Goal: Transaction & Acquisition: Purchase product/service

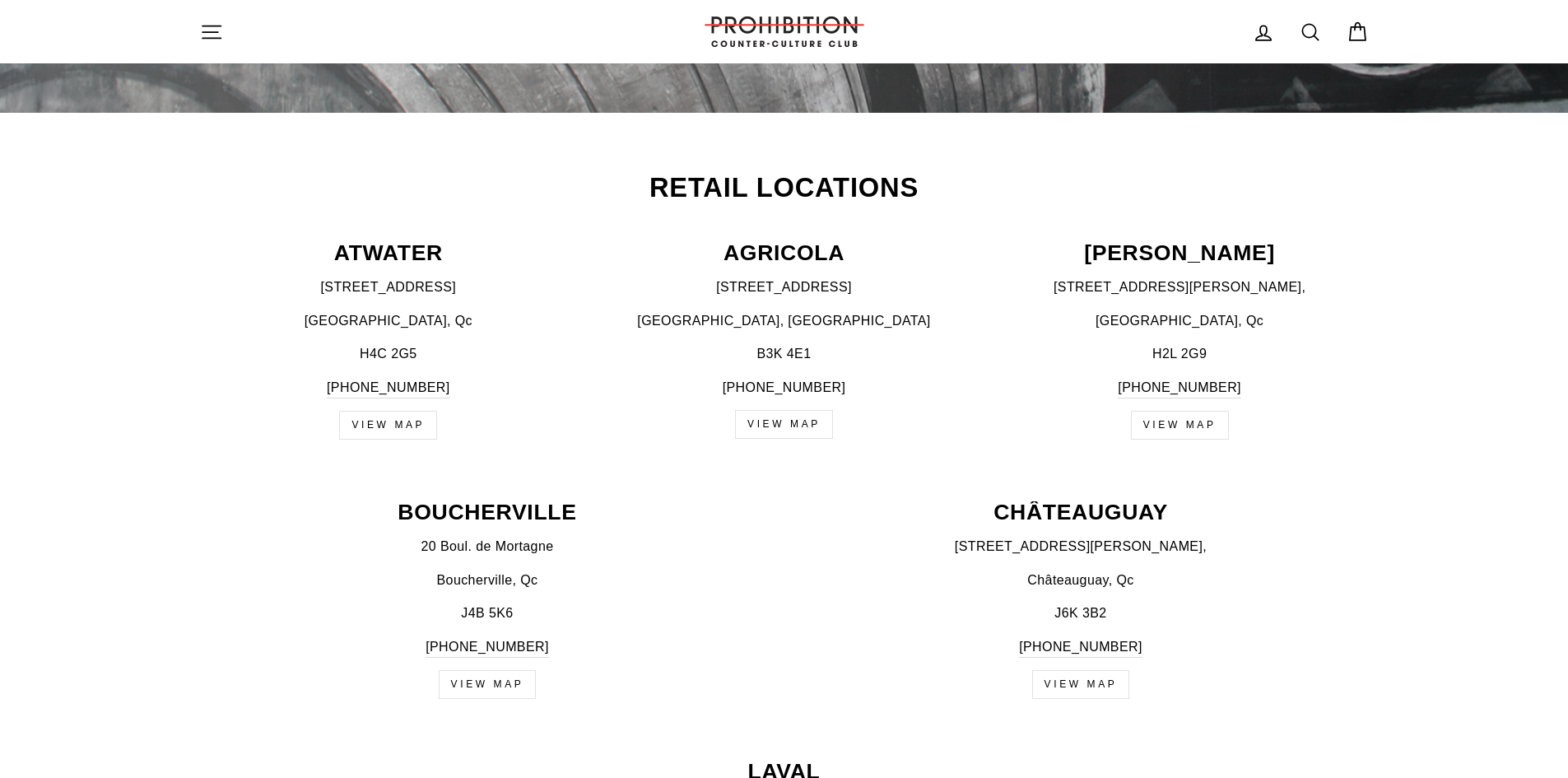
scroll to position [576, 0]
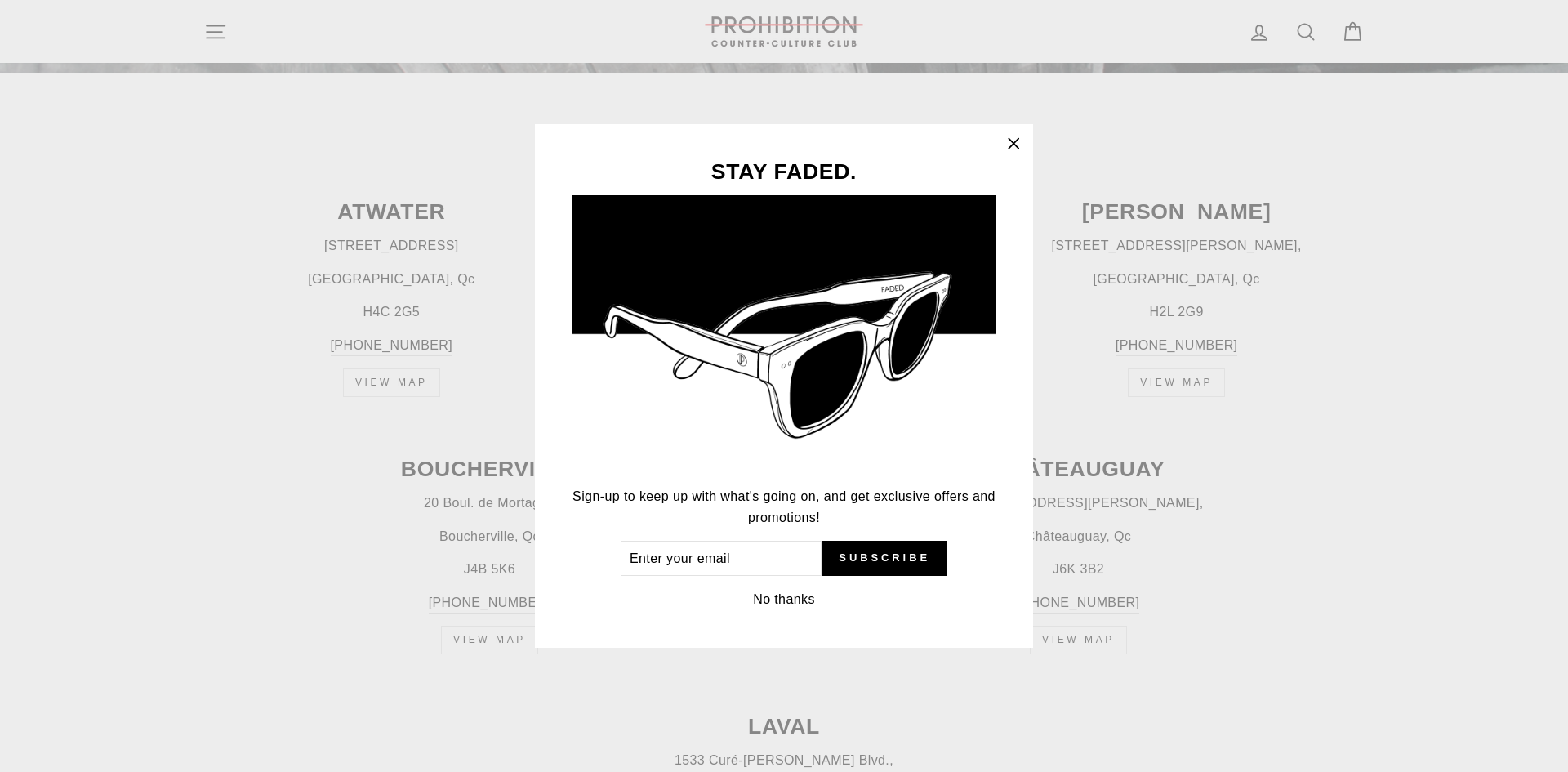
click at [1019, 140] on icon "button" at bounding box center [1014, 144] width 23 height 23
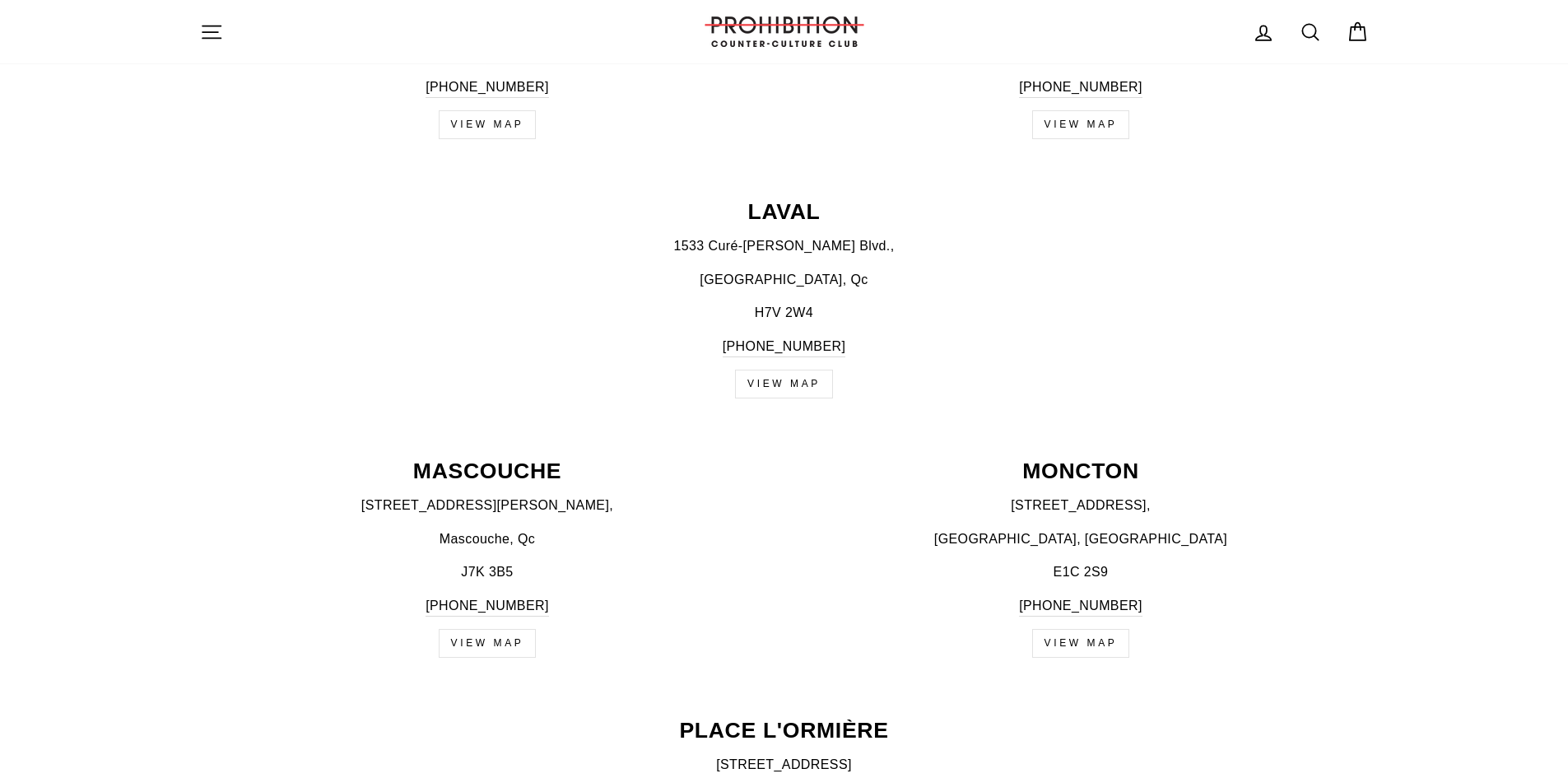
scroll to position [1089, 0]
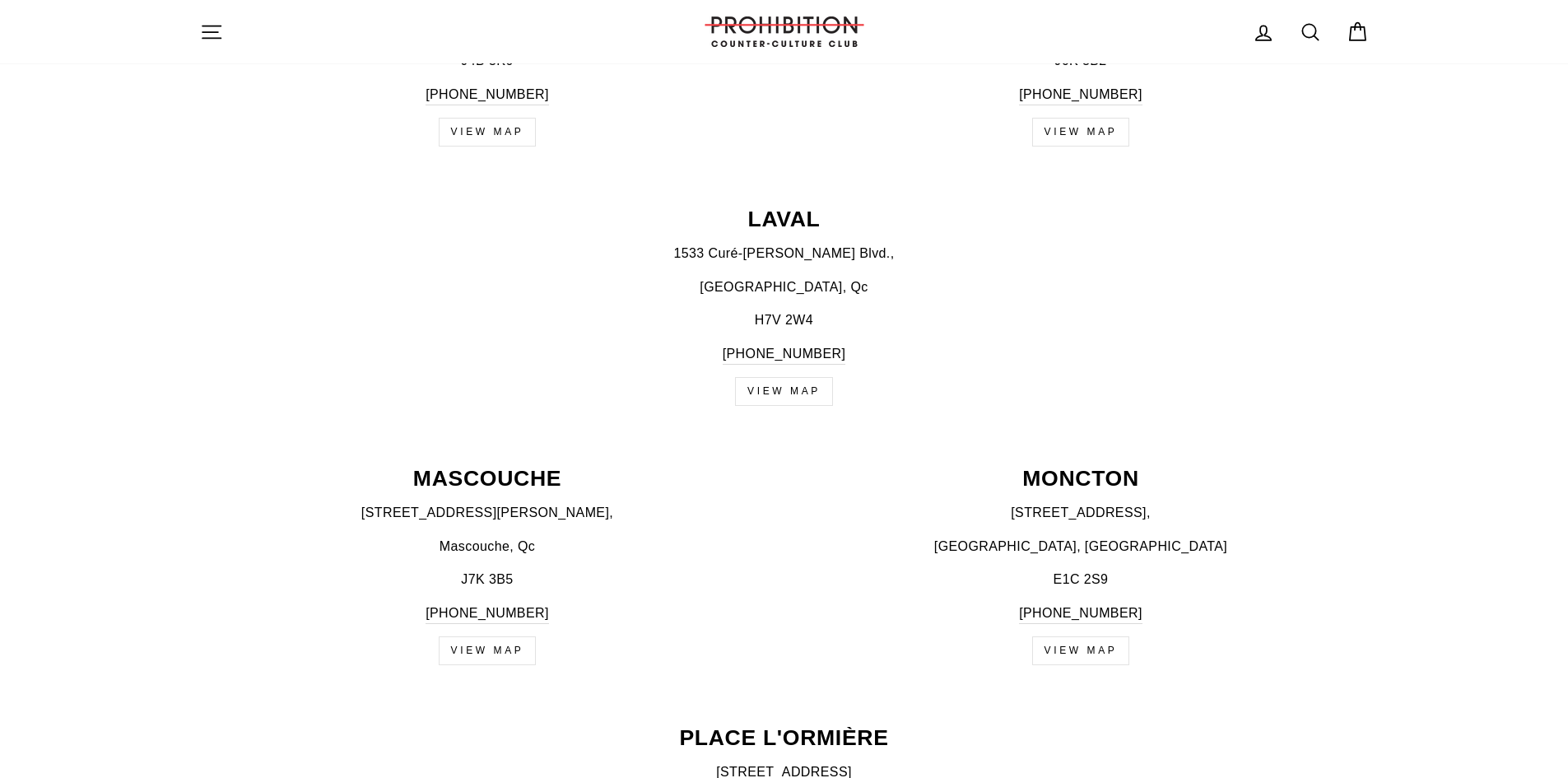
click at [1317, 28] on icon at bounding box center [1310, 32] width 23 height 23
type input "shisha"
click at [200, 12] on button "Search" at bounding box center [218, 32] width 36 height 39
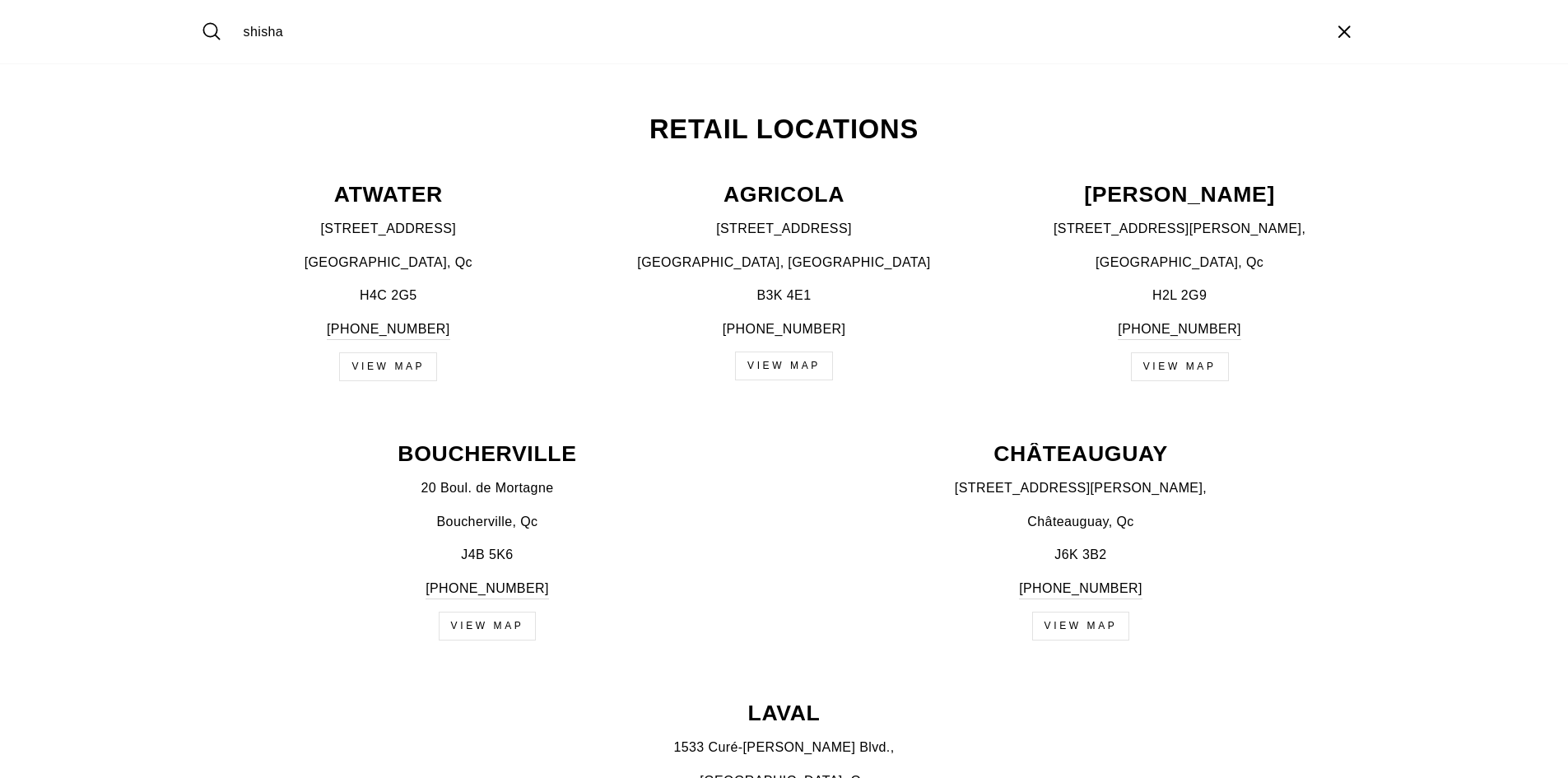
scroll to position [0, 0]
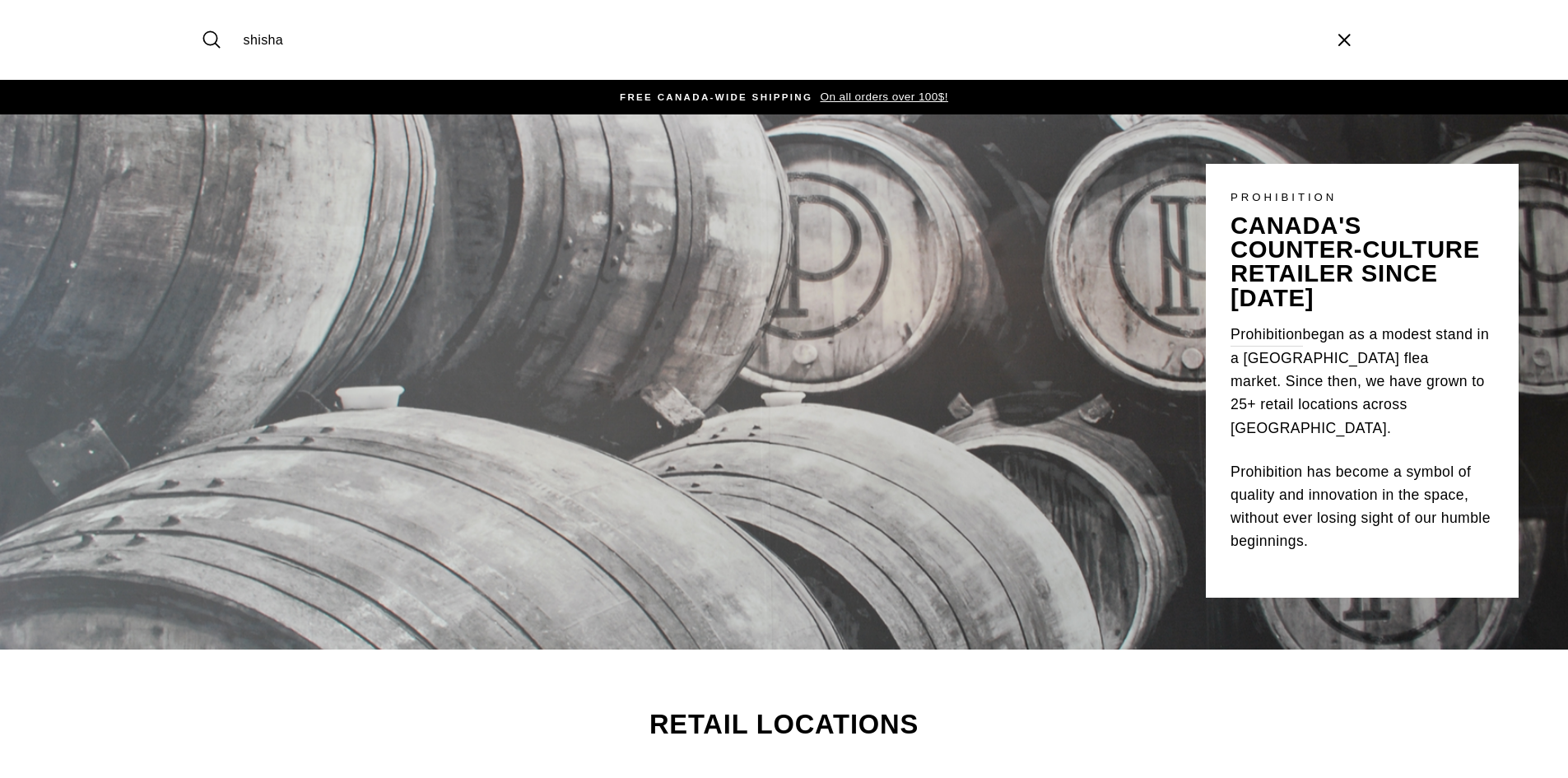
click at [208, 36] on icon "submit" at bounding box center [211, 40] width 23 height 23
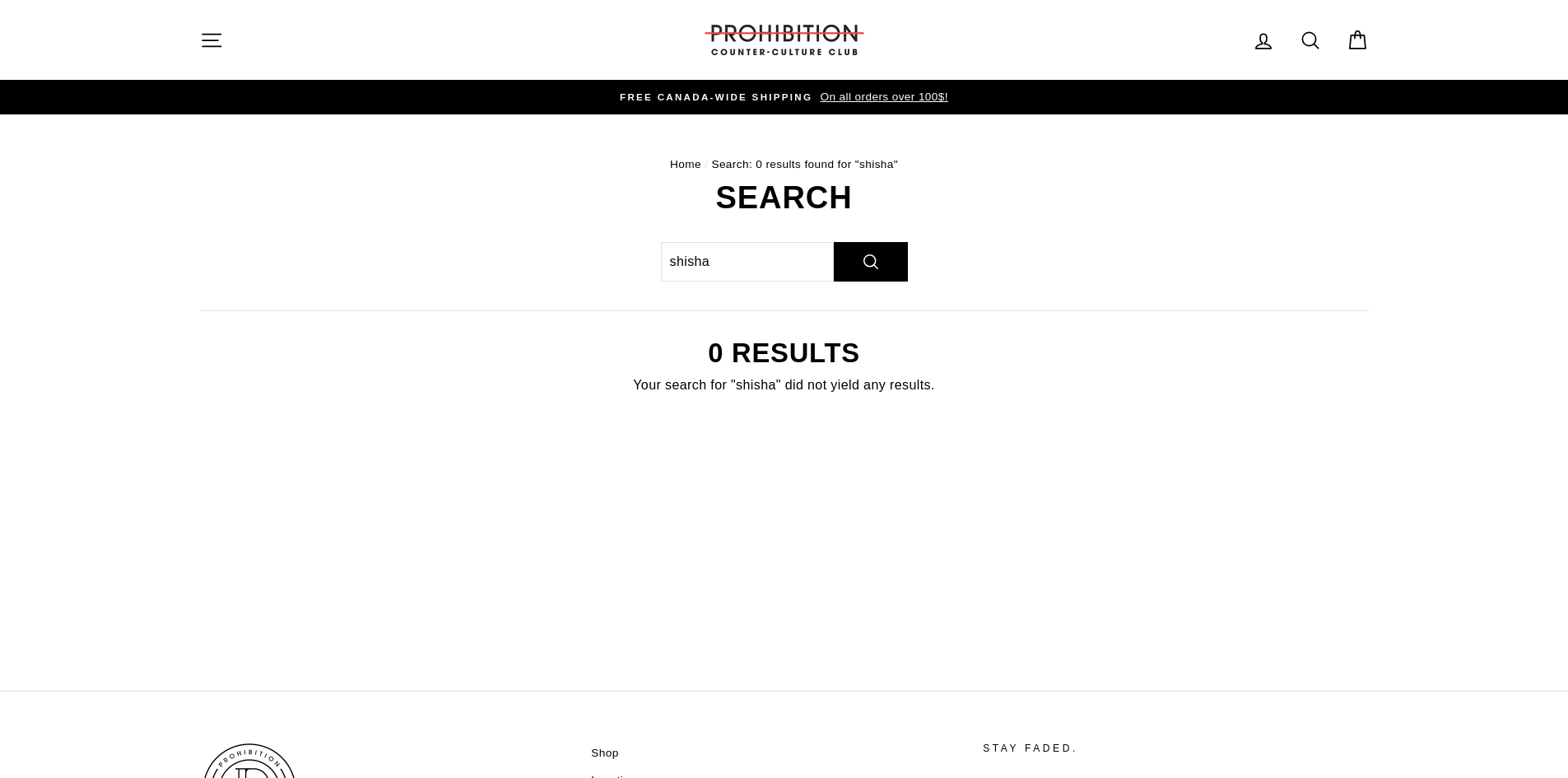
click at [219, 39] on icon "button" at bounding box center [211, 40] width 23 height 23
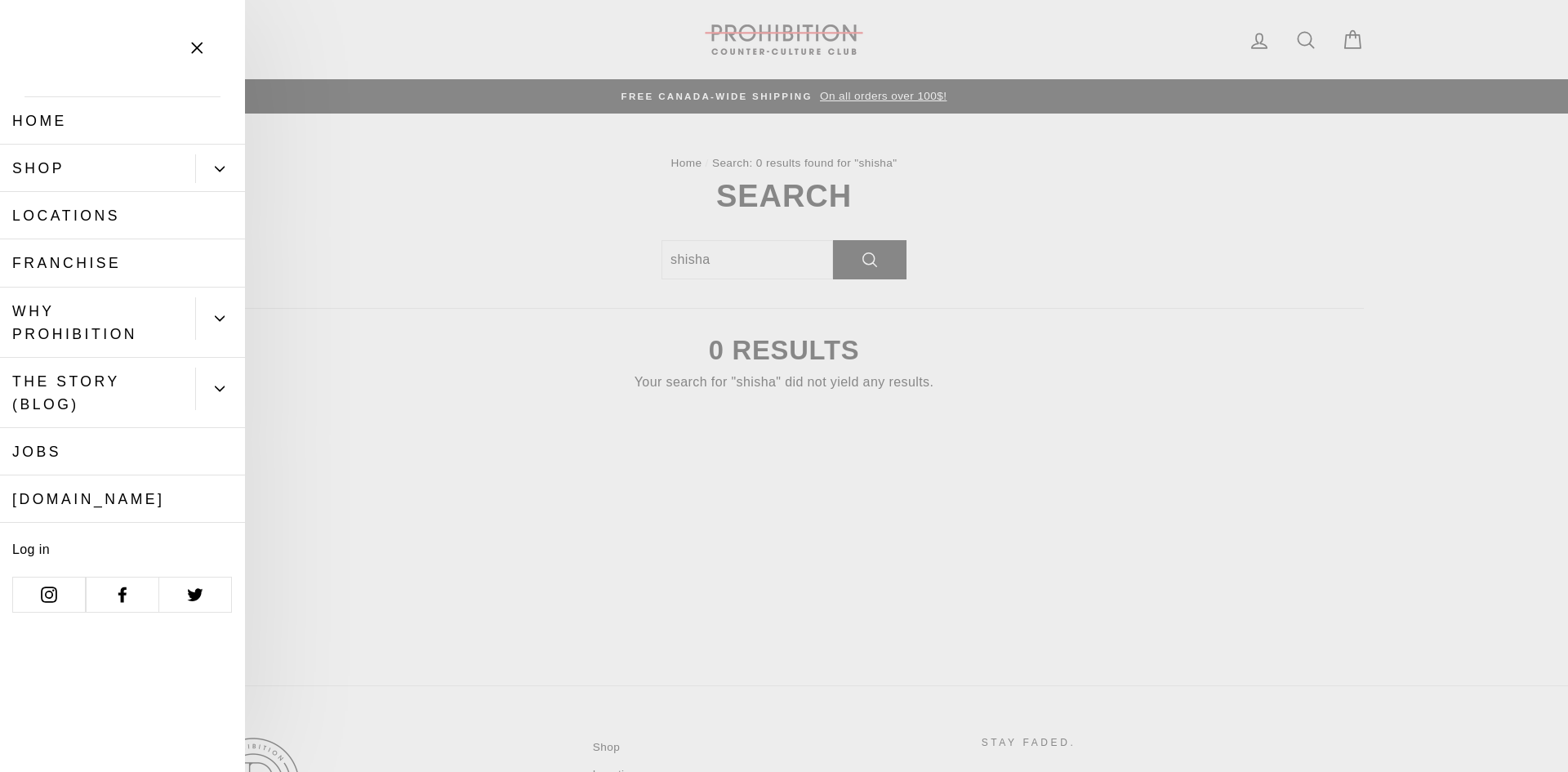
click at [72, 159] on link "Shop" at bounding box center [97, 168] width 195 height 48
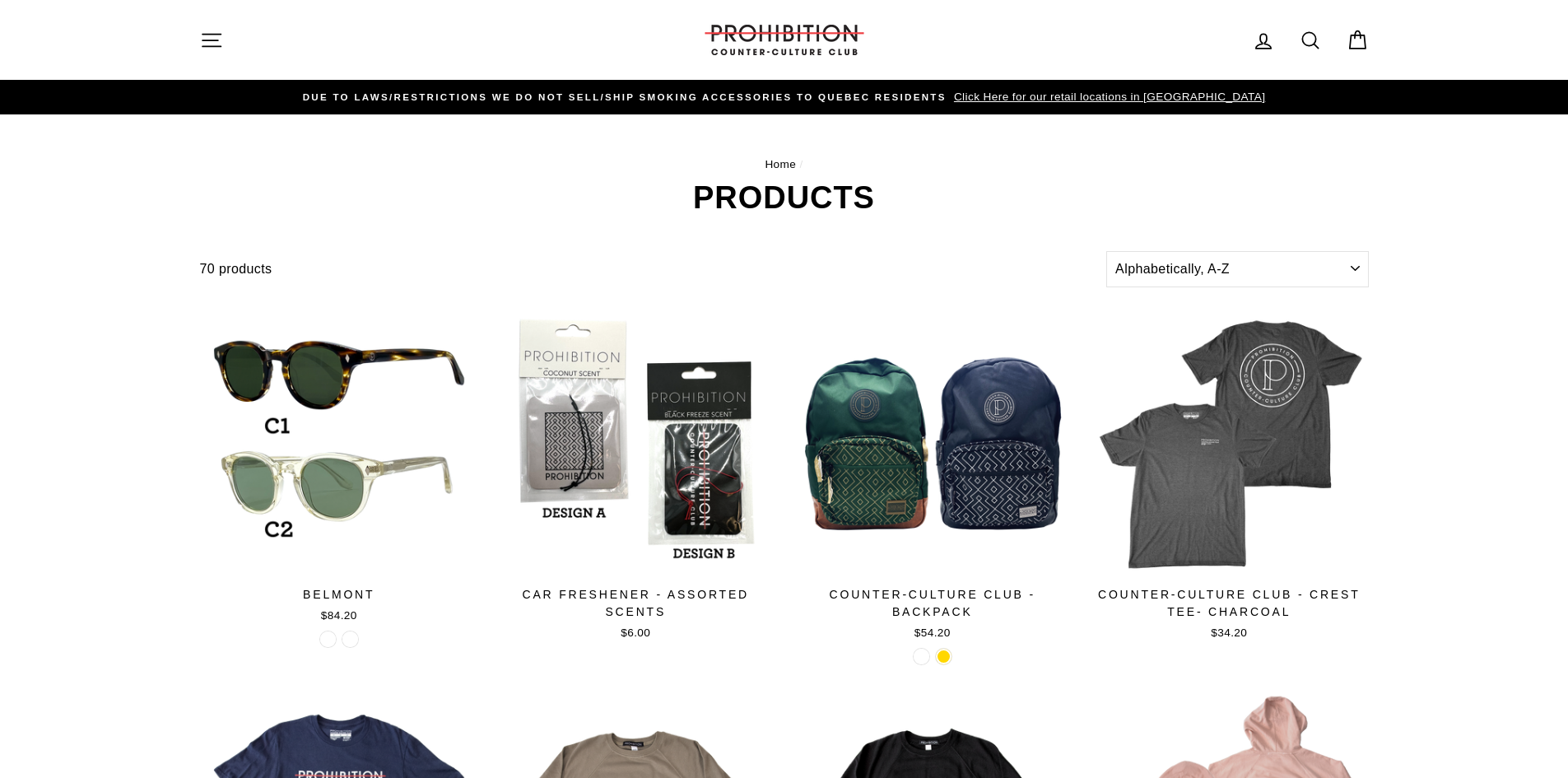
click at [213, 33] on icon "button" at bounding box center [211, 40] width 23 height 23
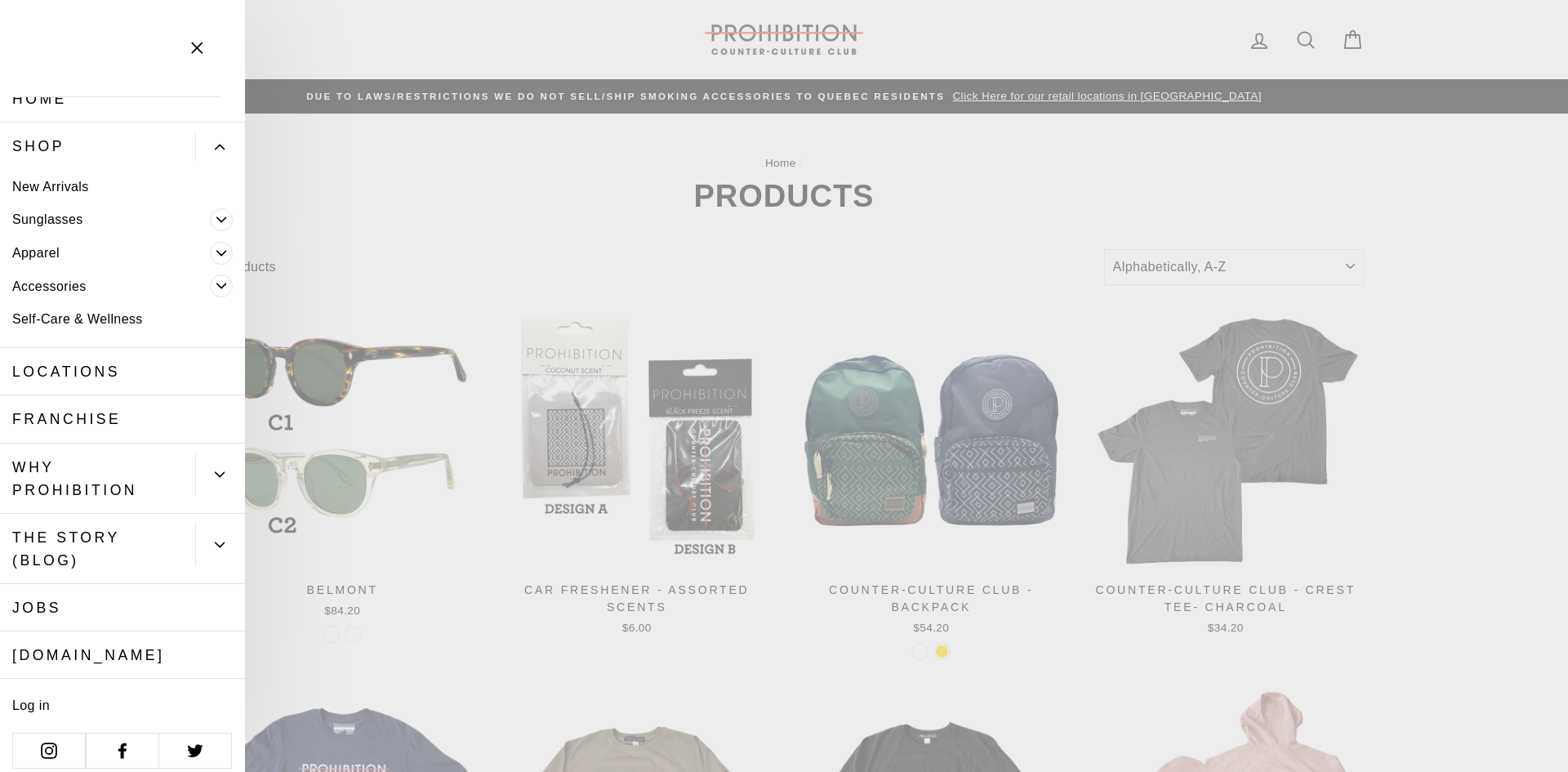
scroll to position [34, 0]
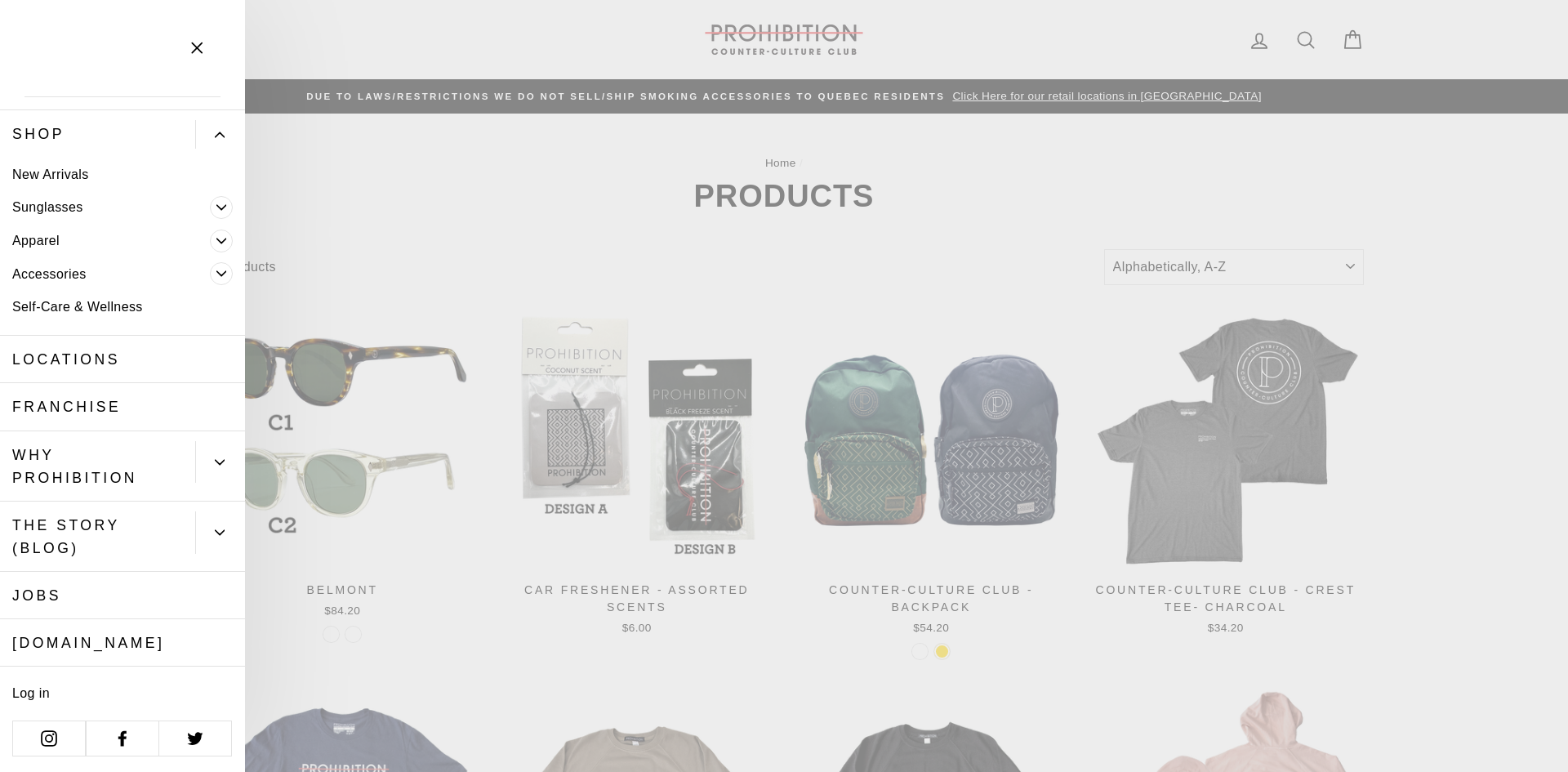
click at [217, 271] on icon "Primary" at bounding box center [221, 273] width 10 height 10
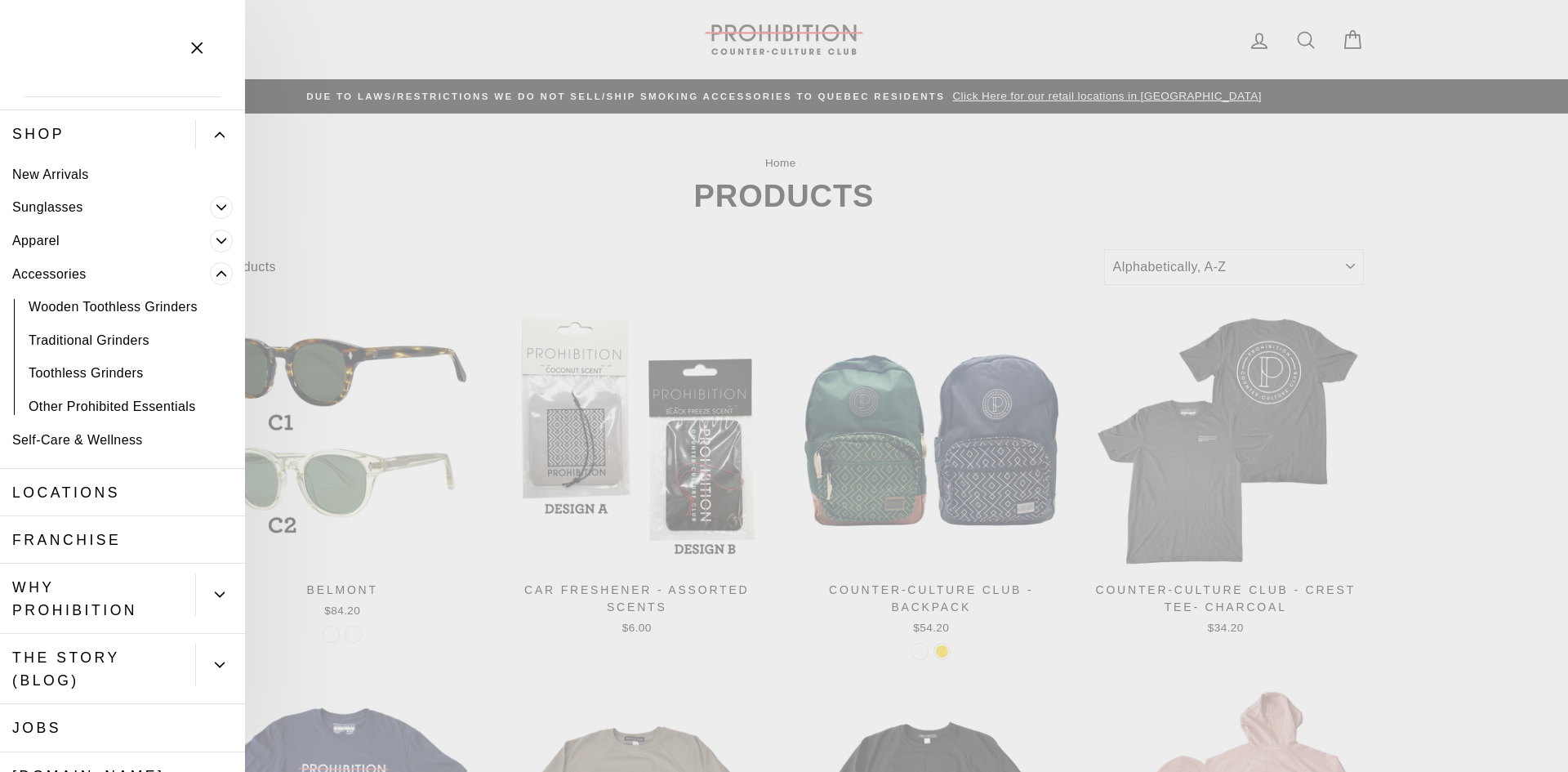
click at [212, 246] on span "Primary" at bounding box center [221, 241] width 23 height 23
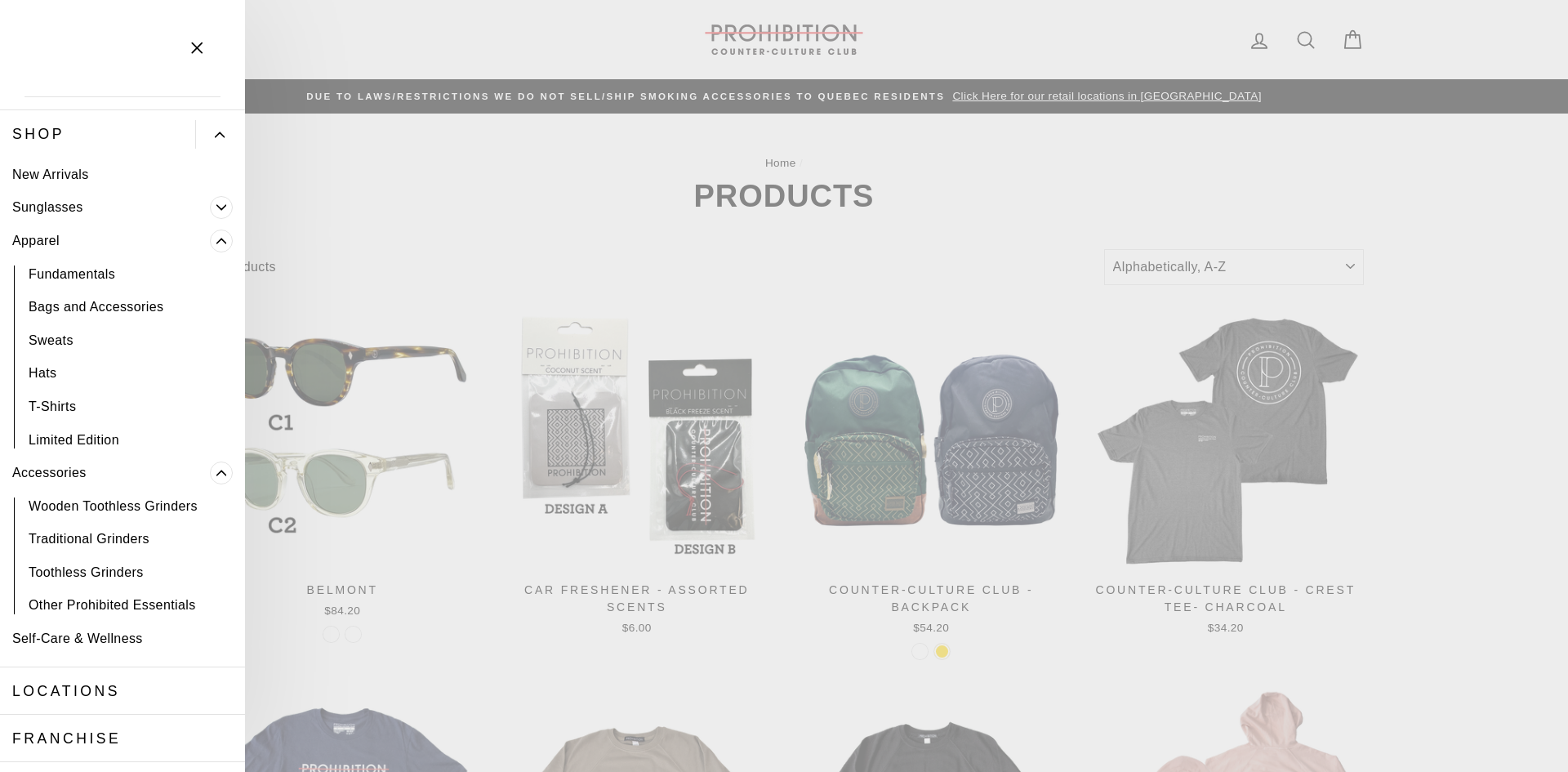
click at [215, 206] on span "Primary" at bounding box center [221, 207] width 23 height 23
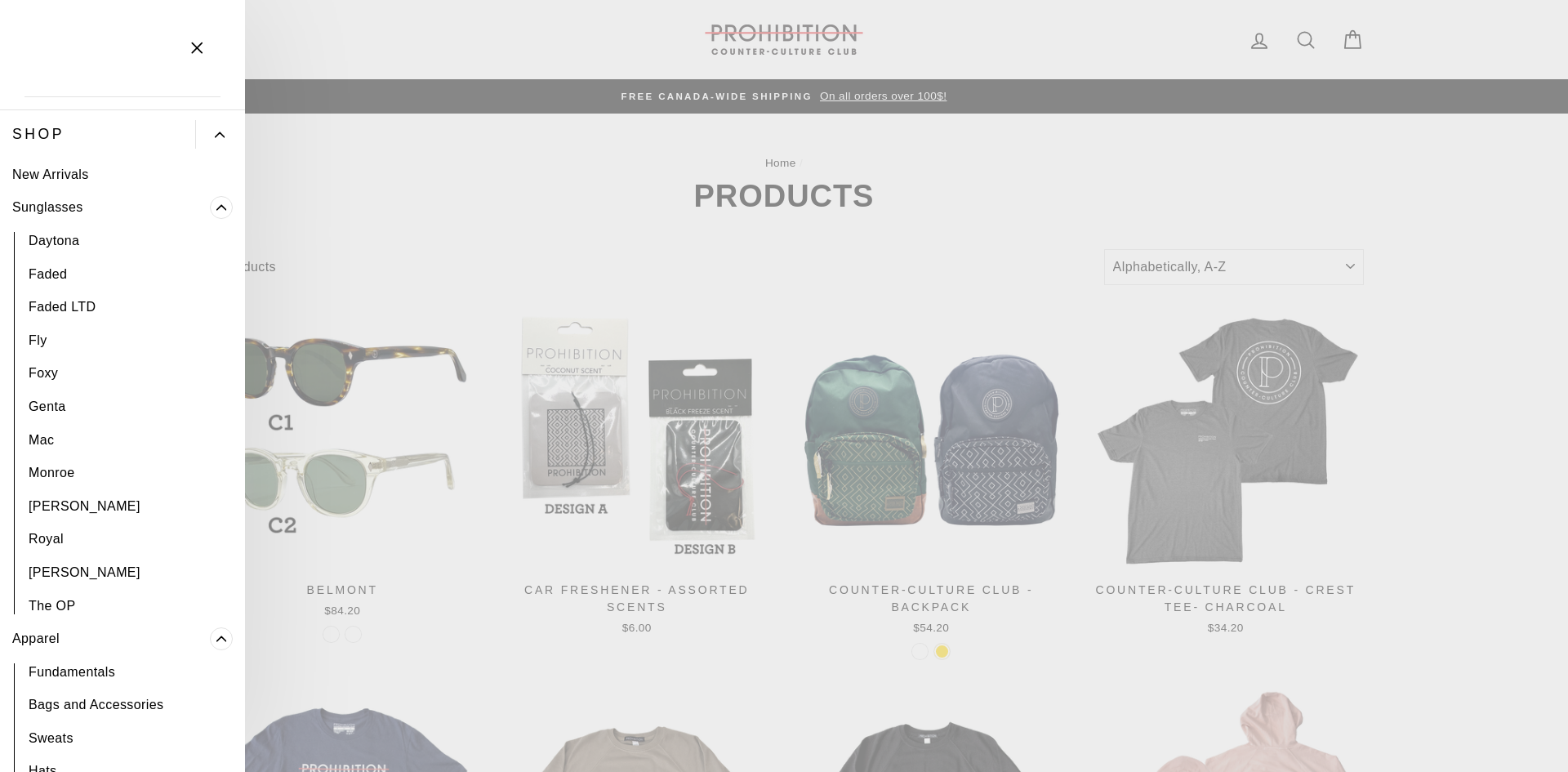
click at [215, 137] on icon "Primary" at bounding box center [219, 134] width 10 height 10
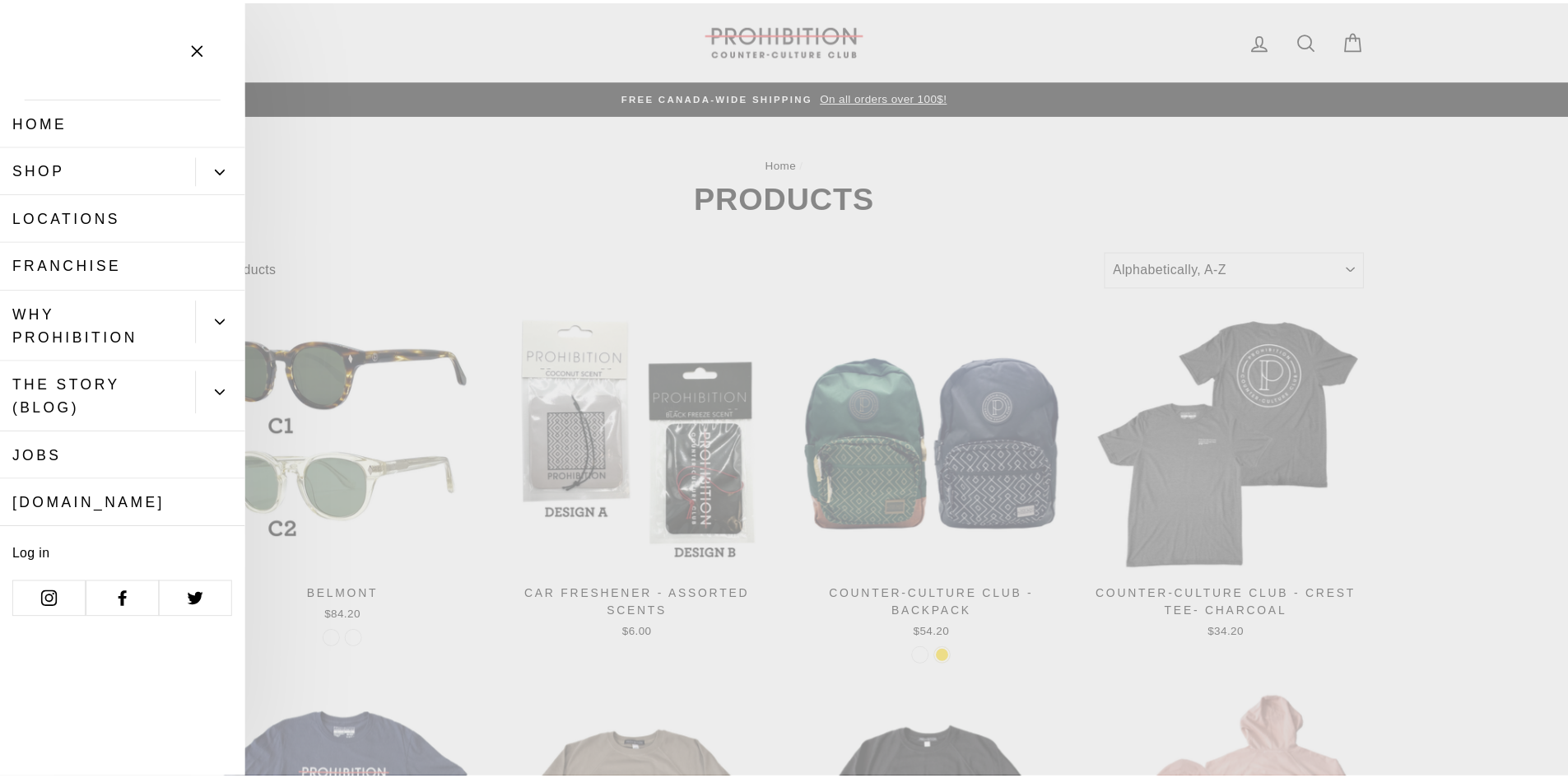
scroll to position [0, 0]
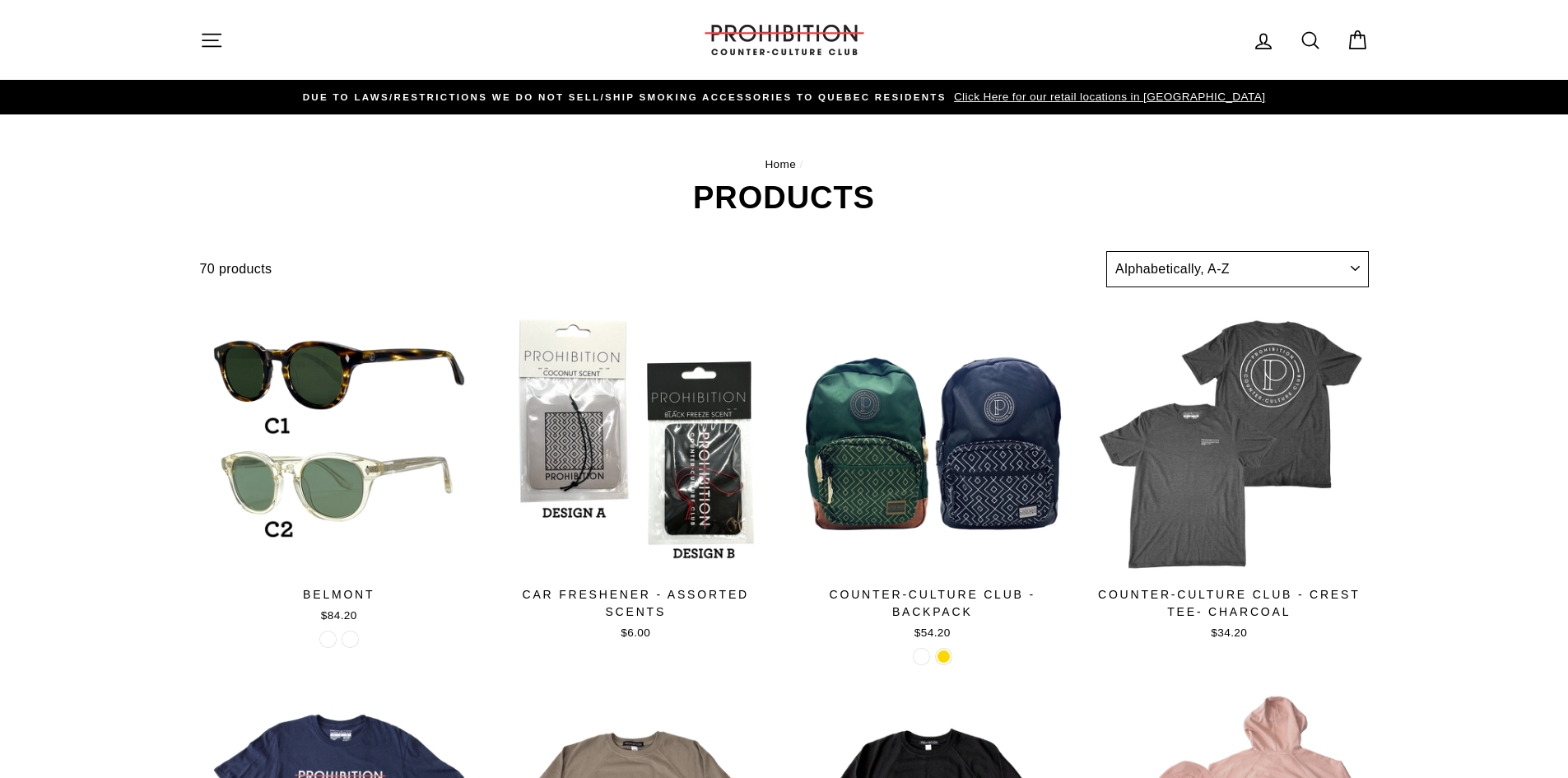
click at [1274, 286] on select "Sort Featured Best selling Alphabetically, A-Z Alphabetically, Z-A Price, low t…" at bounding box center [1237, 269] width 262 height 36
click at [1315, 33] on icon at bounding box center [1310, 40] width 23 height 23
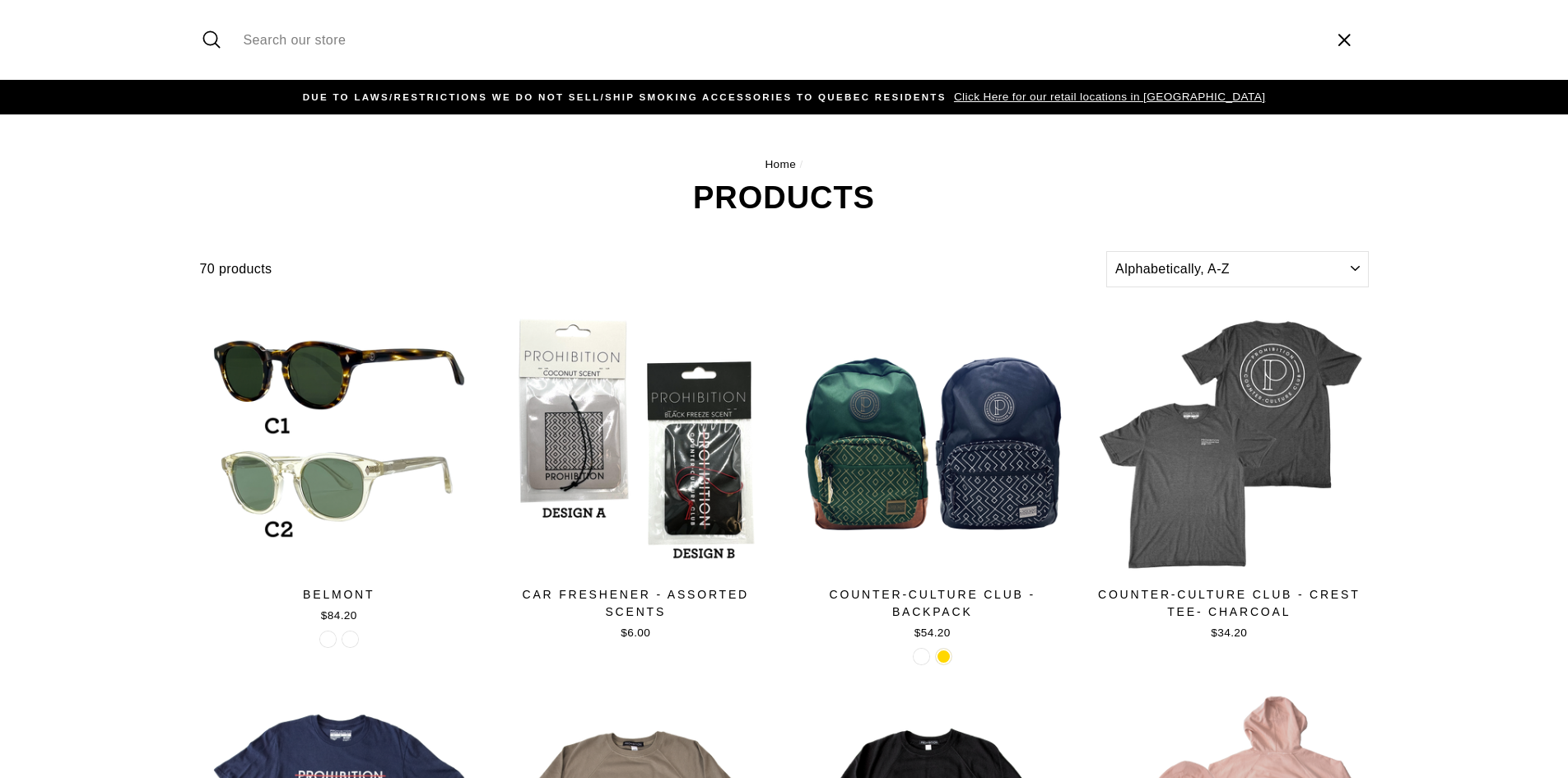
click at [1308, 38] on input "Search our store" at bounding box center [777, 40] width 1084 height 55
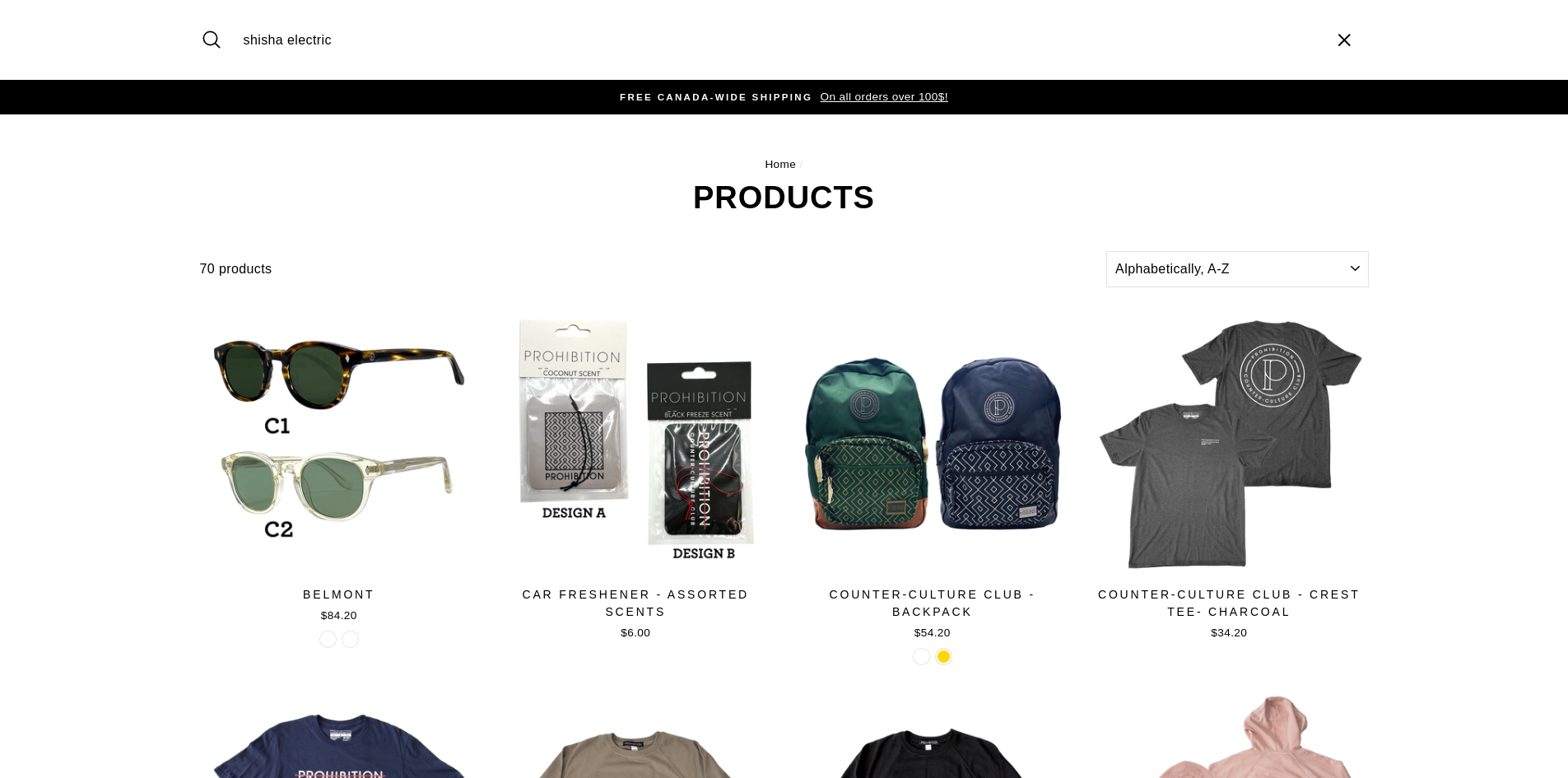
type input "shisha electric"
click at [200, 12] on button "Search" at bounding box center [218, 40] width 36 height 55
